Goal: Find contact information: Find contact information

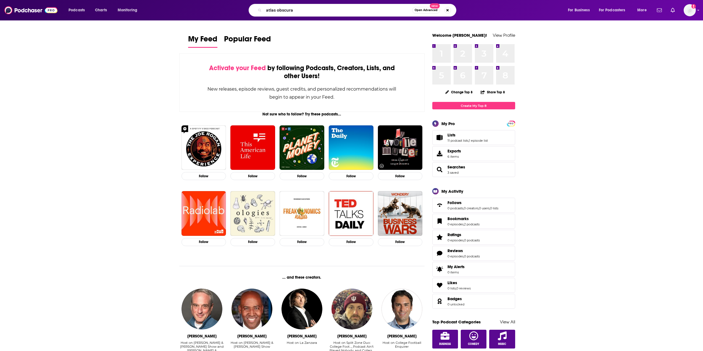
type input "atlas obscura"
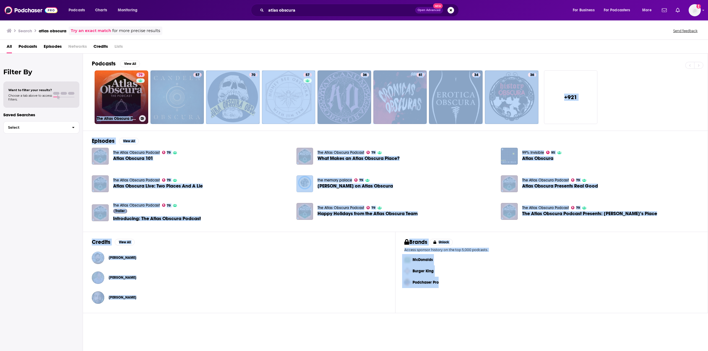
click at [129, 94] on link "79 The Atlas Obscura Podcast" at bounding box center [122, 97] width 54 height 54
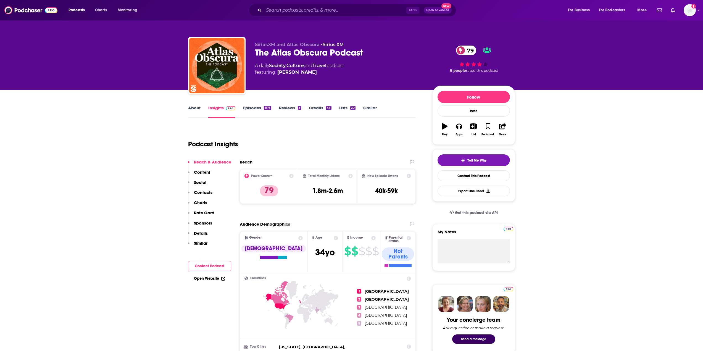
click at [194, 106] on link "About" at bounding box center [194, 111] width 12 height 13
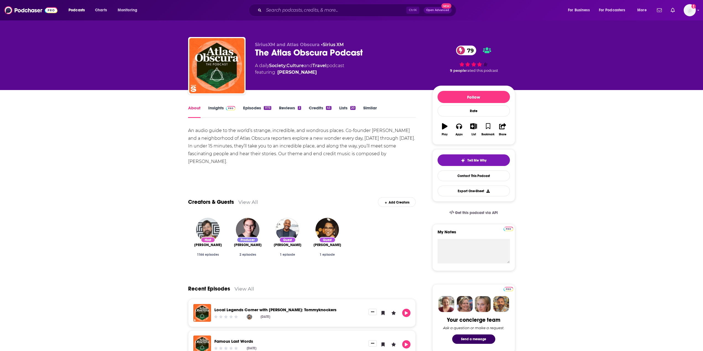
click at [257, 109] on link "Episodes 1173" at bounding box center [257, 111] width 28 height 13
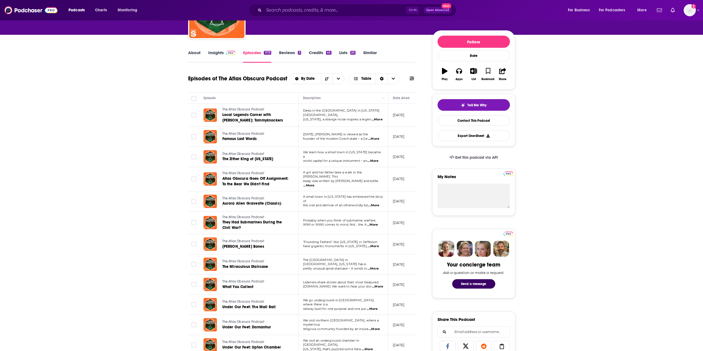
scroll to position [83, 0]
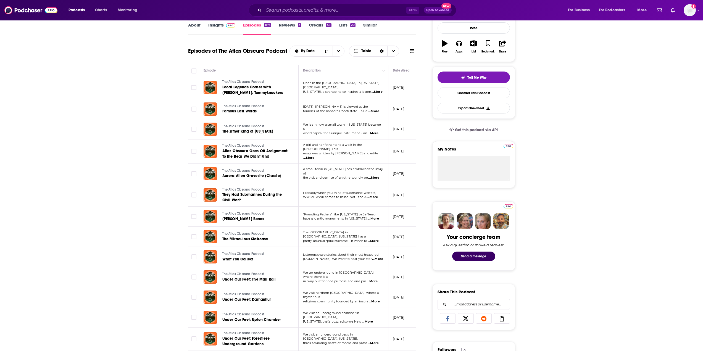
click at [376, 197] on span "...More" at bounding box center [372, 197] width 11 height 4
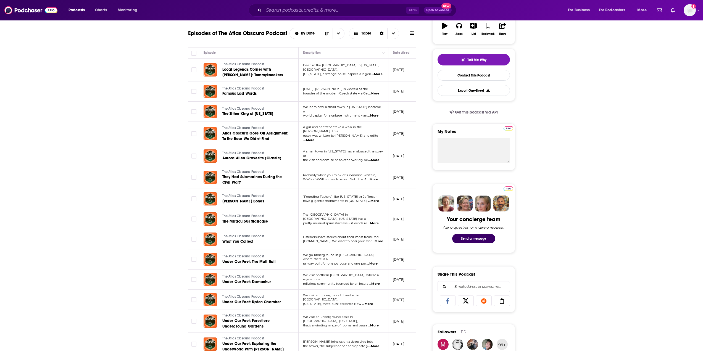
scroll to position [111, 0]
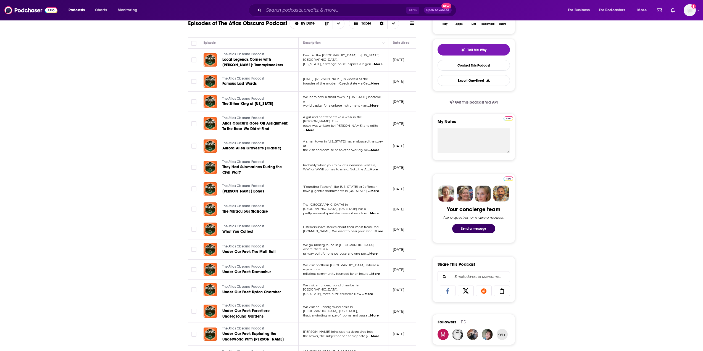
click at [375, 211] on span "...More" at bounding box center [373, 213] width 11 height 4
click at [157, 203] on div "About Insights Episodes 1173 Reviews 3 Credits 45 Lists 20 Similar Episodes of …" at bounding box center [351, 350] width 703 height 740
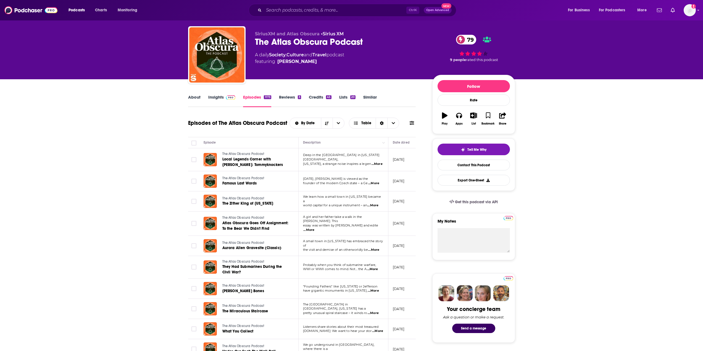
scroll to position [0, 0]
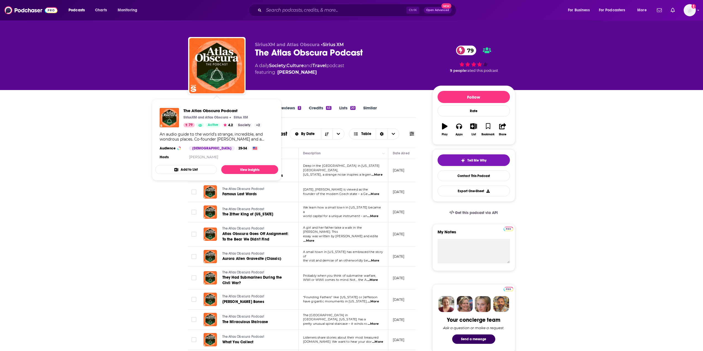
click at [223, 115] on div "The Atlas Obscura Podcast SiriusXM and Atlas Obscura Sirius XM 79 Active 4.2 So…" at bounding box center [223, 117] width 79 height 19
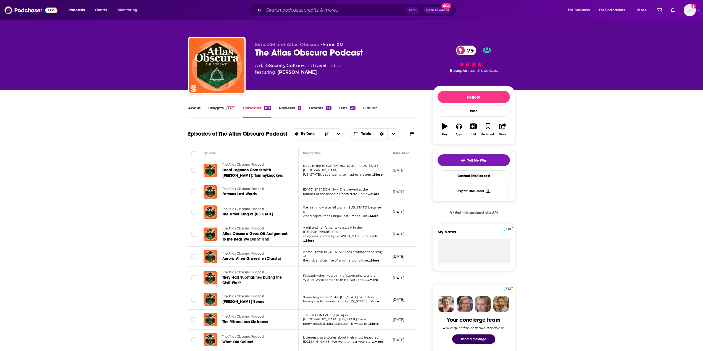
click at [224, 111] on link "Insights" at bounding box center [221, 111] width 27 height 13
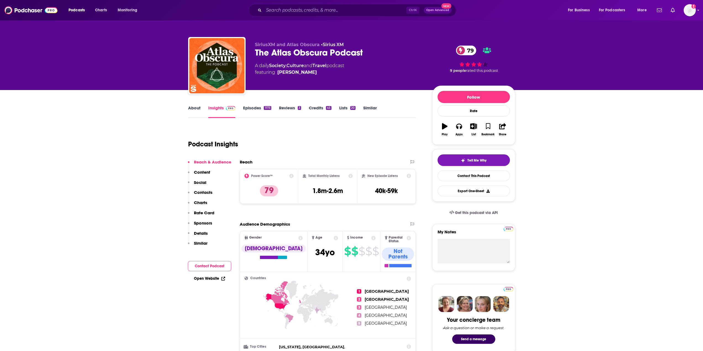
click at [206, 234] on p "Details" at bounding box center [201, 233] width 14 height 5
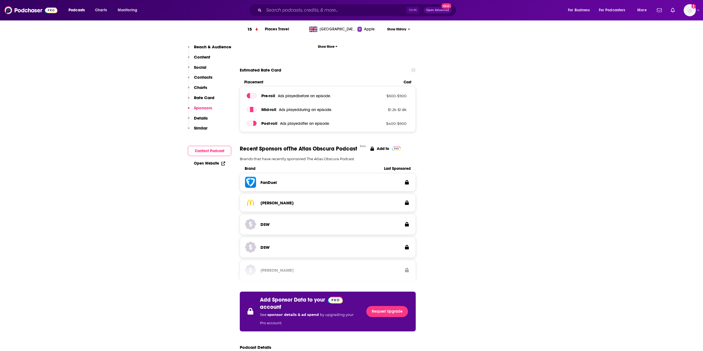
scroll to position [741, 0]
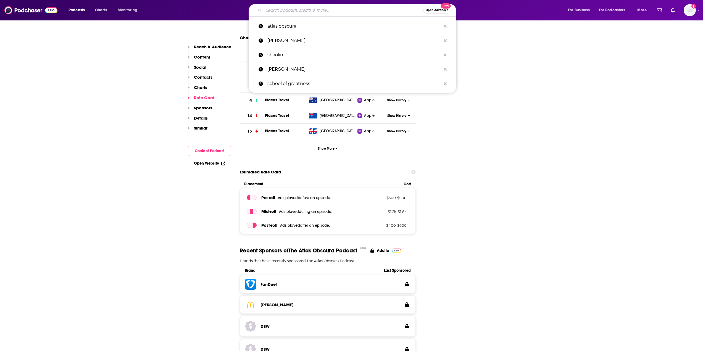
click at [290, 7] on input "Search podcasts, credits, & more..." at bounding box center [343, 10] width 159 height 9
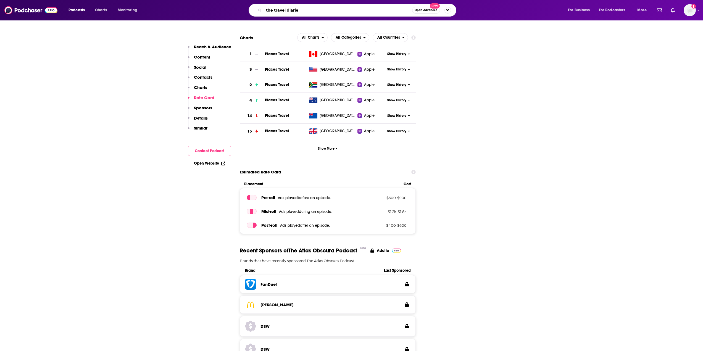
type input "the travel diaries"
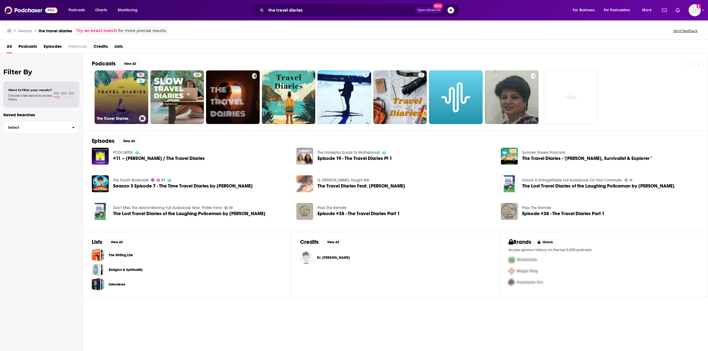
click at [123, 96] on link "71 The Travel Diaries" at bounding box center [122, 97] width 54 height 54
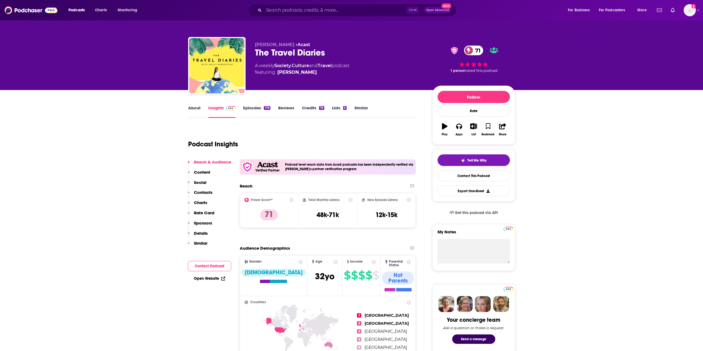
click at [257, 105] on link "Episodes 178" at bounding box center [256, 111] width 27 height 13
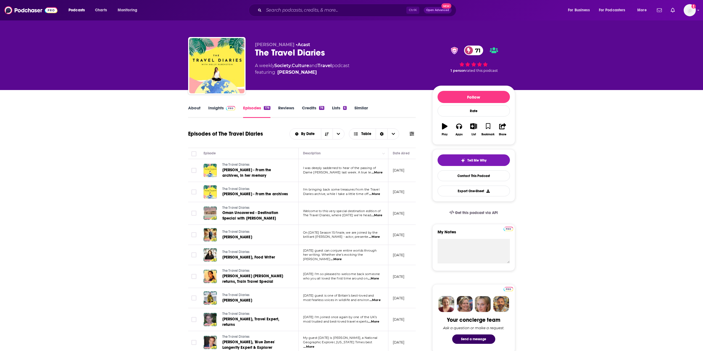
click at [194, 106] on link "About" at bounding box center [194, 111] width 12 height 13
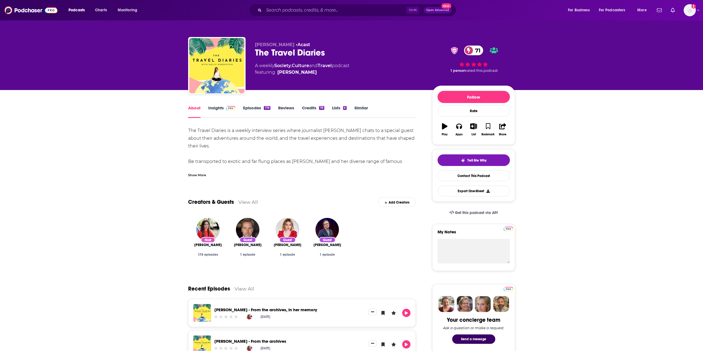
click at [219, 108] on link "Insights" at bounding box center [221, 111] width 27 height 13
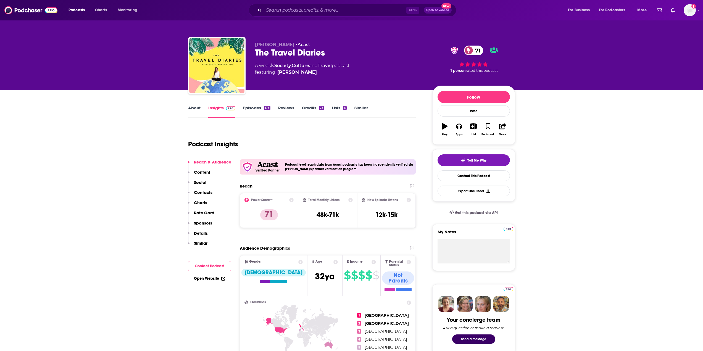
click at [203, 193] on p "Contacts" at bounding box center [203, 192] width 19 height 5
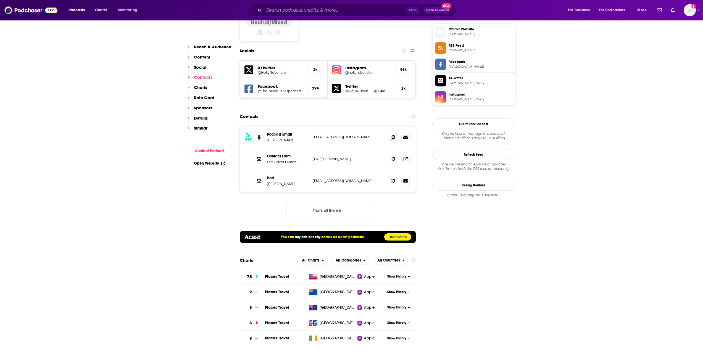
scroll to position [504, 0]
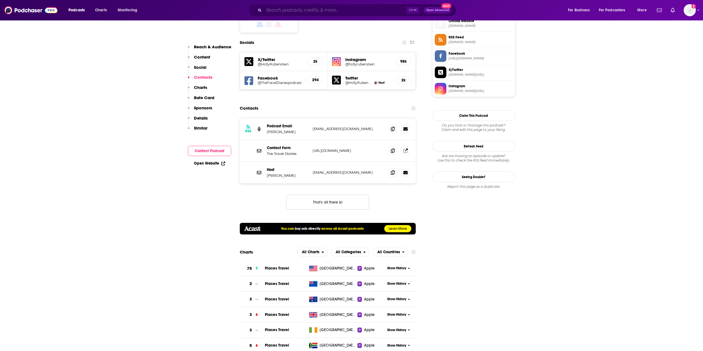
click at [286, 11] on input "Search podcasts, credits, & more..." at bounding box center [335, 10] width 143 height 9
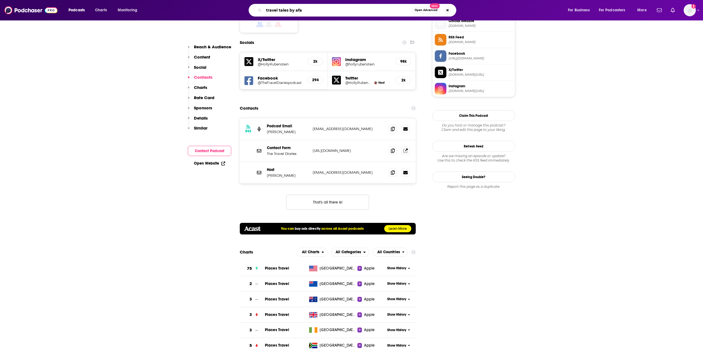
type input "travel tales by afar"
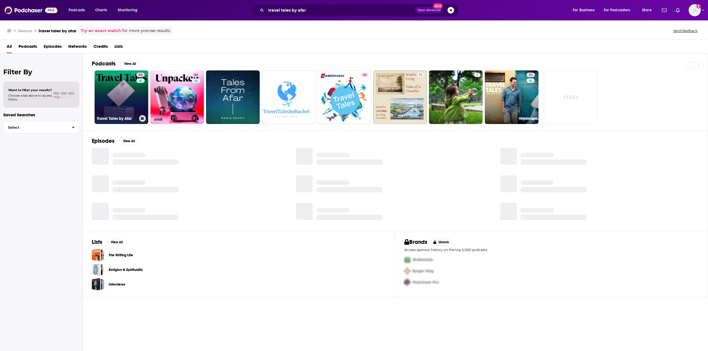
click at [111, 90] on link "64 Travel Tales by Afar" at bounding box center [122, 97] width 54 height 54
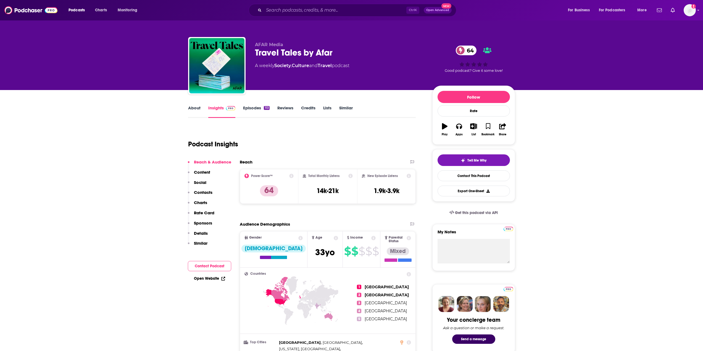
click at [193, 107] on link "About" at bounding box center [194, 111] width 12 height 13
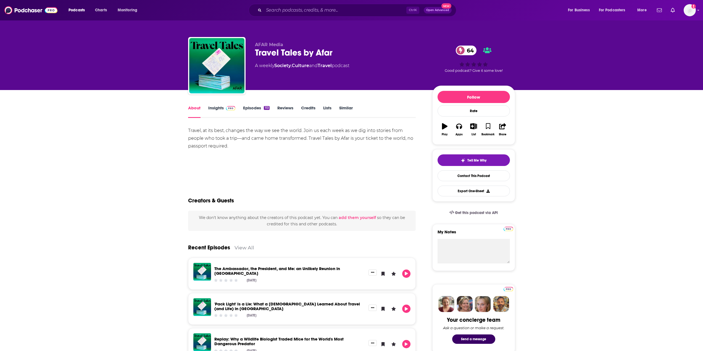
click at [224, 110] on span at bounding box center [230, 107] width 12 height 5
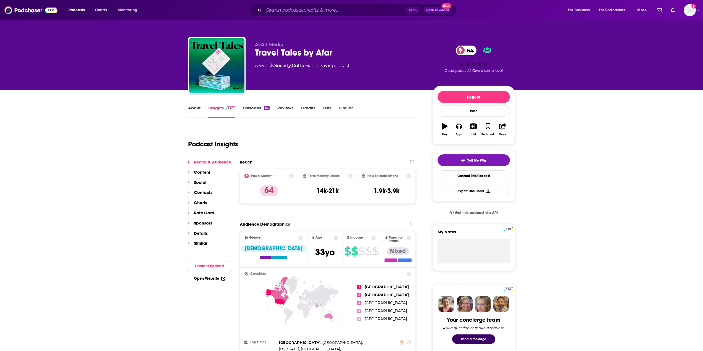
click at [248, 109] on link "Episodes 113" at bounding box center [256, 111] width 26 height 13
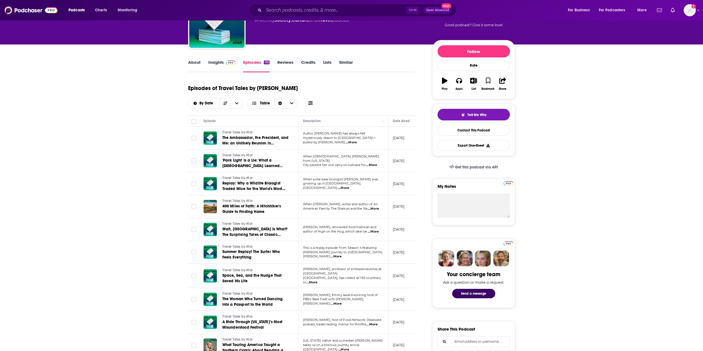
scroll to position [55, 0]
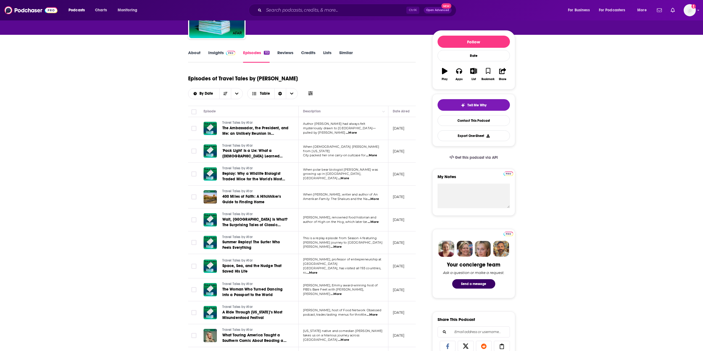
click at [376, 153] on span "...More" at bounding box center [371, 155] width 11 height 4
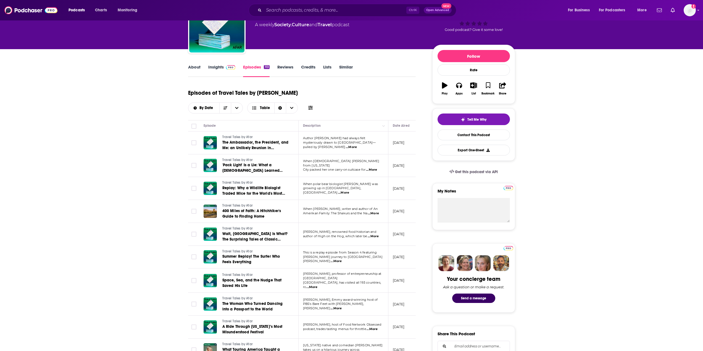
scroll to position [28, 0]
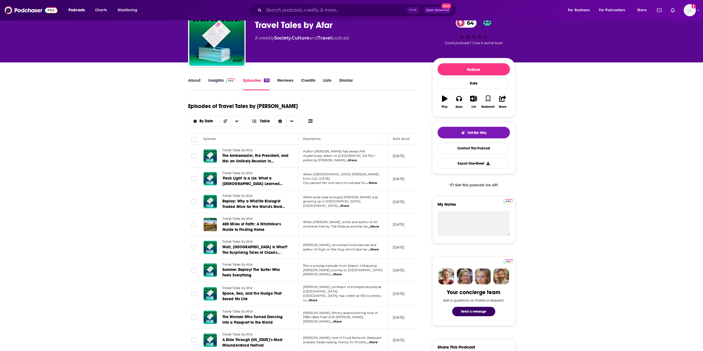
click at [226, 80] on img at bounding box center [231, 81] width 10 height 4
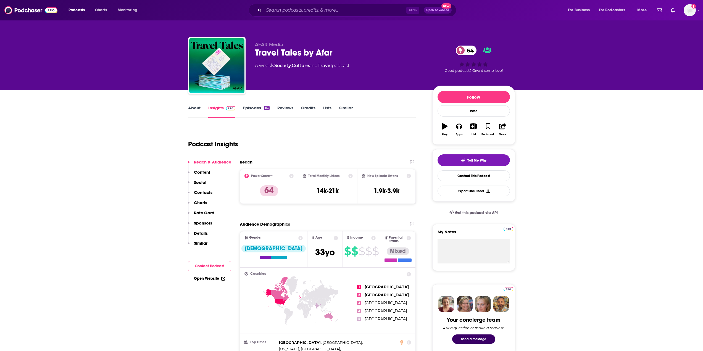
click at [207, 191] on p "Contacts" at bounding box center [203, 192] width 19 height 5
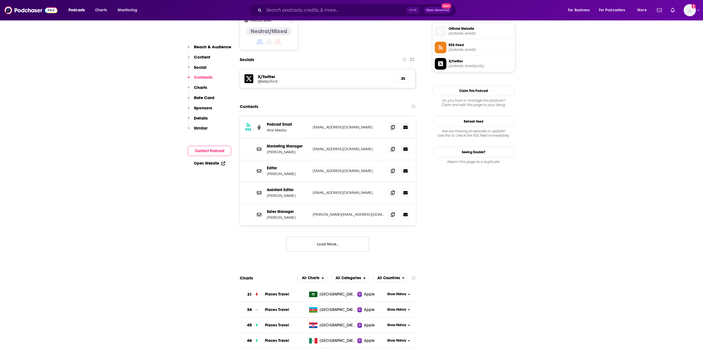
scroll to position [449, 0]
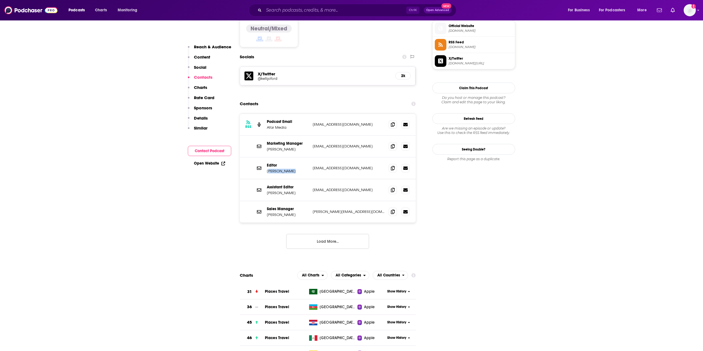
drag, startPoint x: 291, startPoint y: 150, endPoint x: 269, endPoint y: 151, distance: 21.6
click at [269, 169] on p "[PERSON_NAME]" at bounding box center [287, 171] width 41 height 5
drag, startPoint x: 299, startPoint y: 150, endPoint x: 268, endPoint y: 152, distance: 30.8
click at [268, 158] on div "Editor [PERSON_NAME] [EMAIL_ADDRESS][DOMAIN_NAME] [EMAIL_ADDRESS][DOMAIN_NAME]" at bounding box center [328, 169] width 176 height 22
copy p "[PERSON_NAME]"
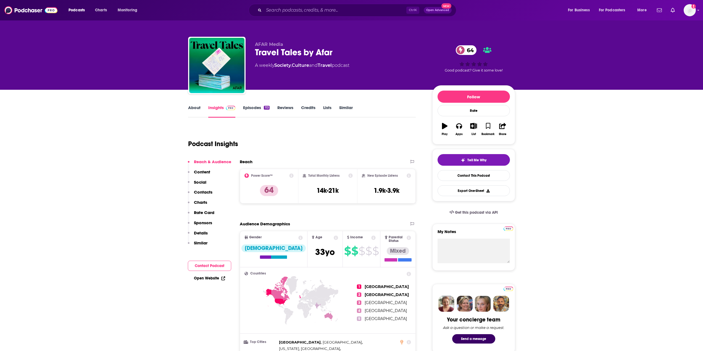
scroll to position [0, 0]
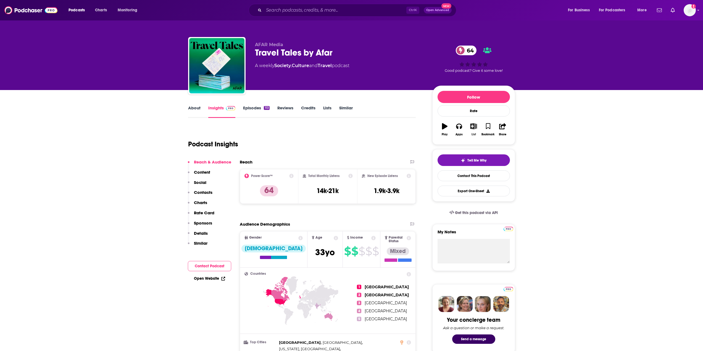
click at [475, 125] on icon "button" at bounding box center [473, 126] width 7 height 6
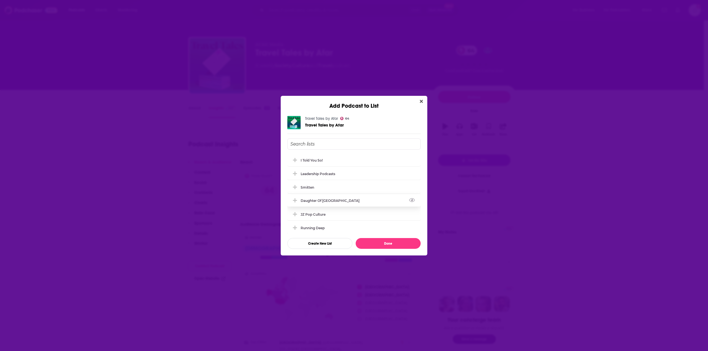
click at [321, 199] on div "Daughter of [GEOGRAPHIC_DATA]" at bounding box center [331, 201] width 62 height 4
click at [384, 244] on button "Done" at bounding box center [387, 243] width 65 height 11
